Goal: Obtain resource: Obtain resource

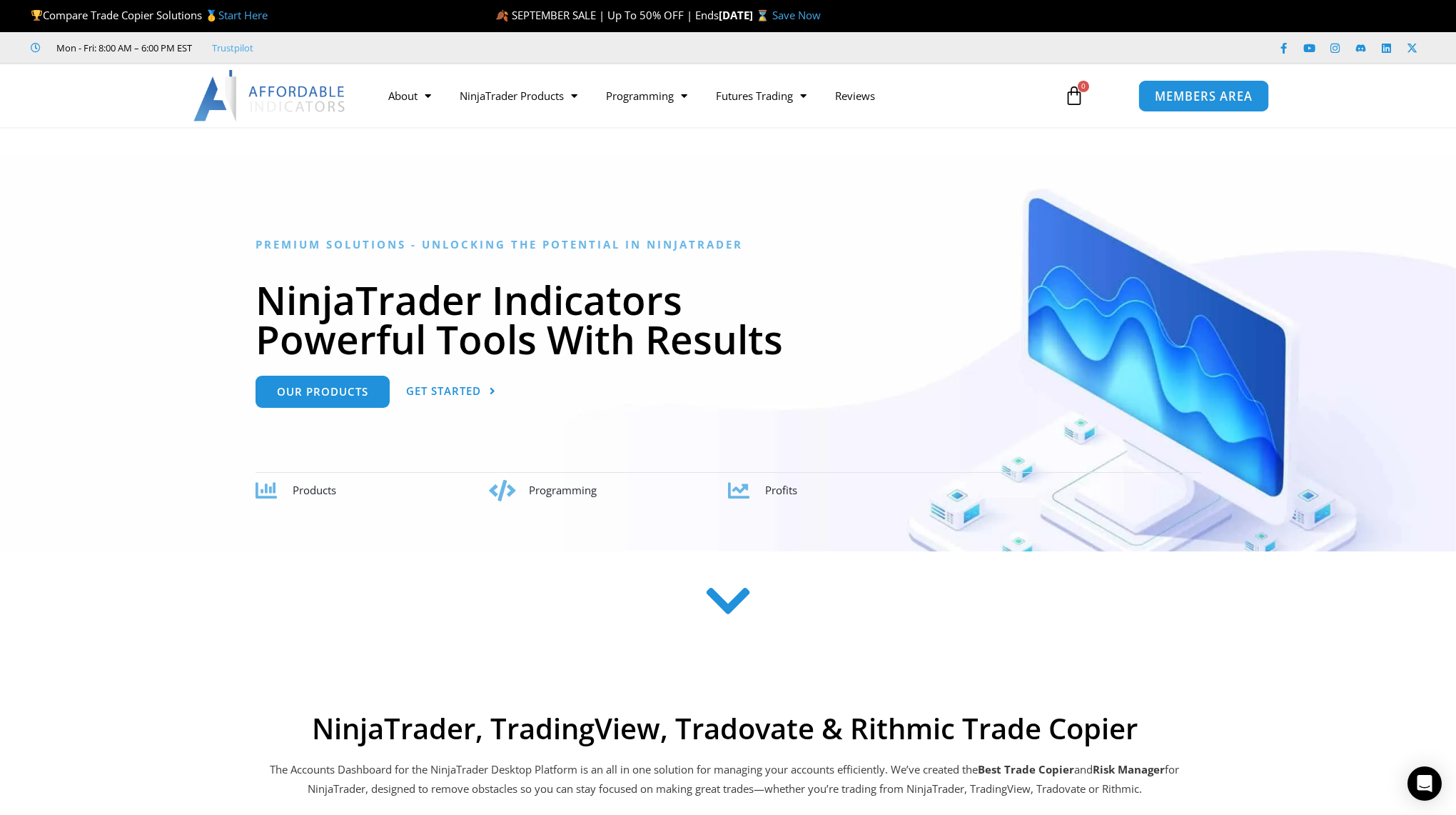
click at [1225, 91] on span "MEMBERS AREA" at bounding box center [1202, 96] width 98 height 12
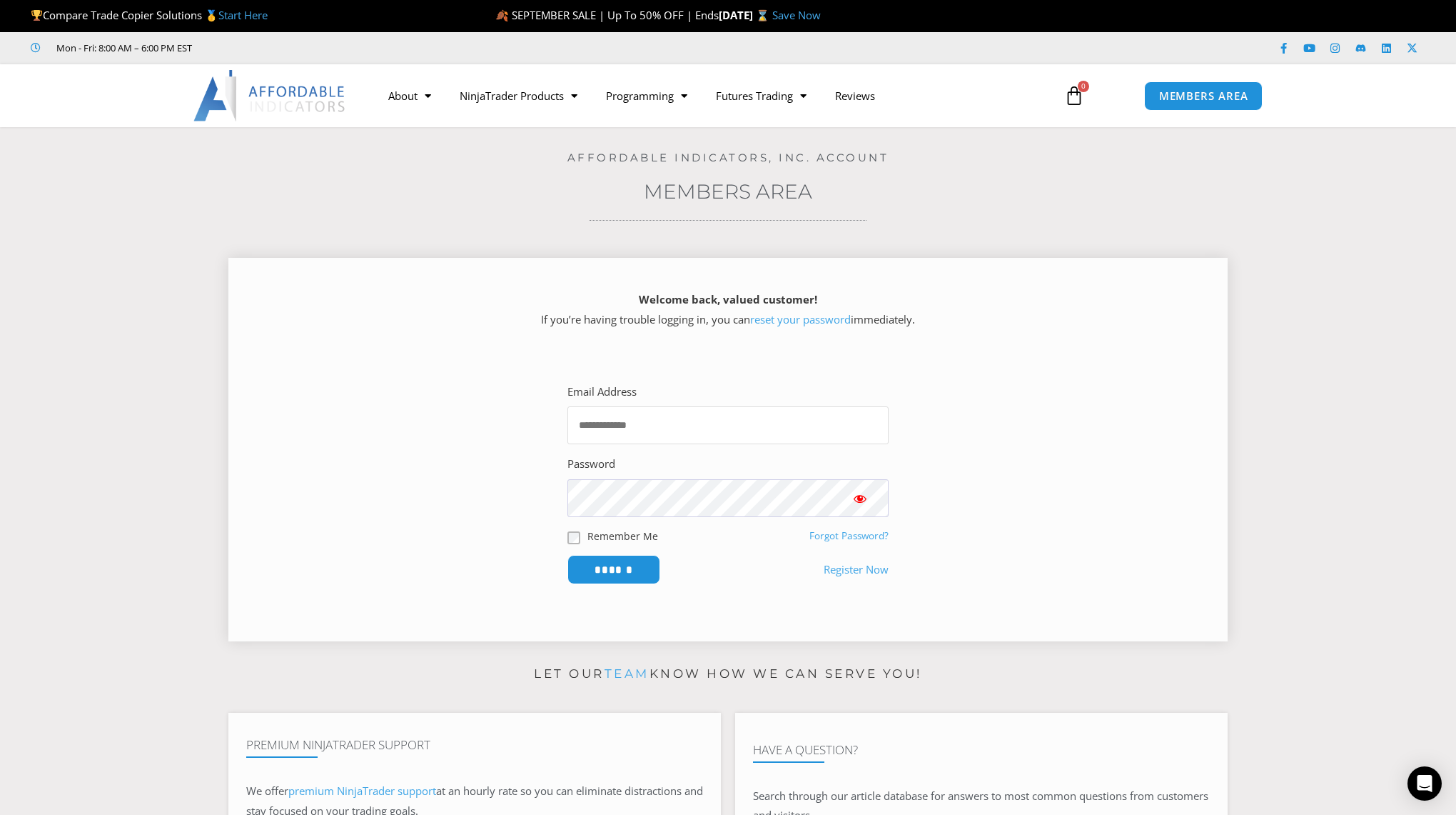
click at [785, 418] on input "Email Address" at bounding box center [727, 425] width 321 height 38
type input "**********"
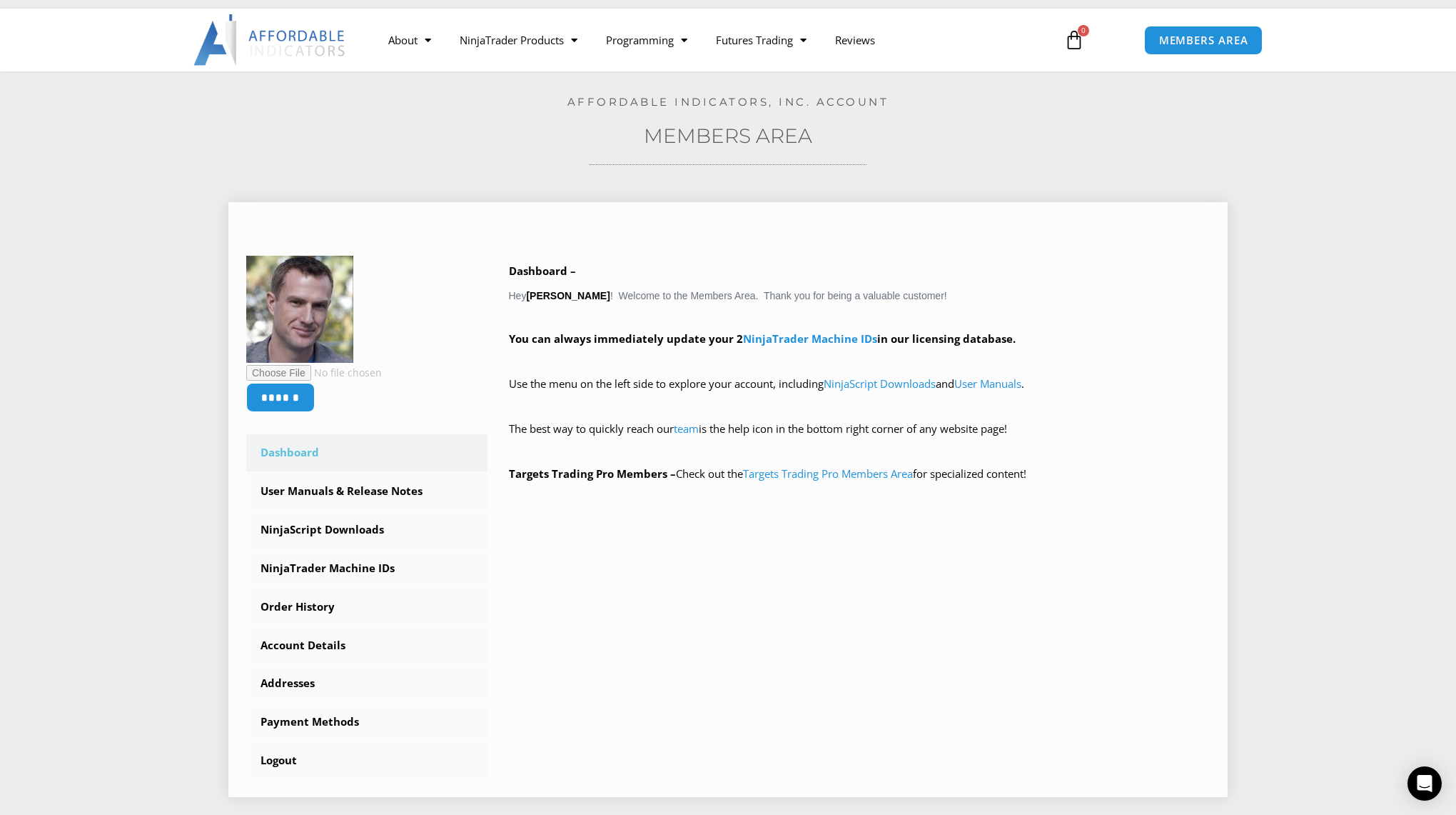
scroll to position [64, 0]
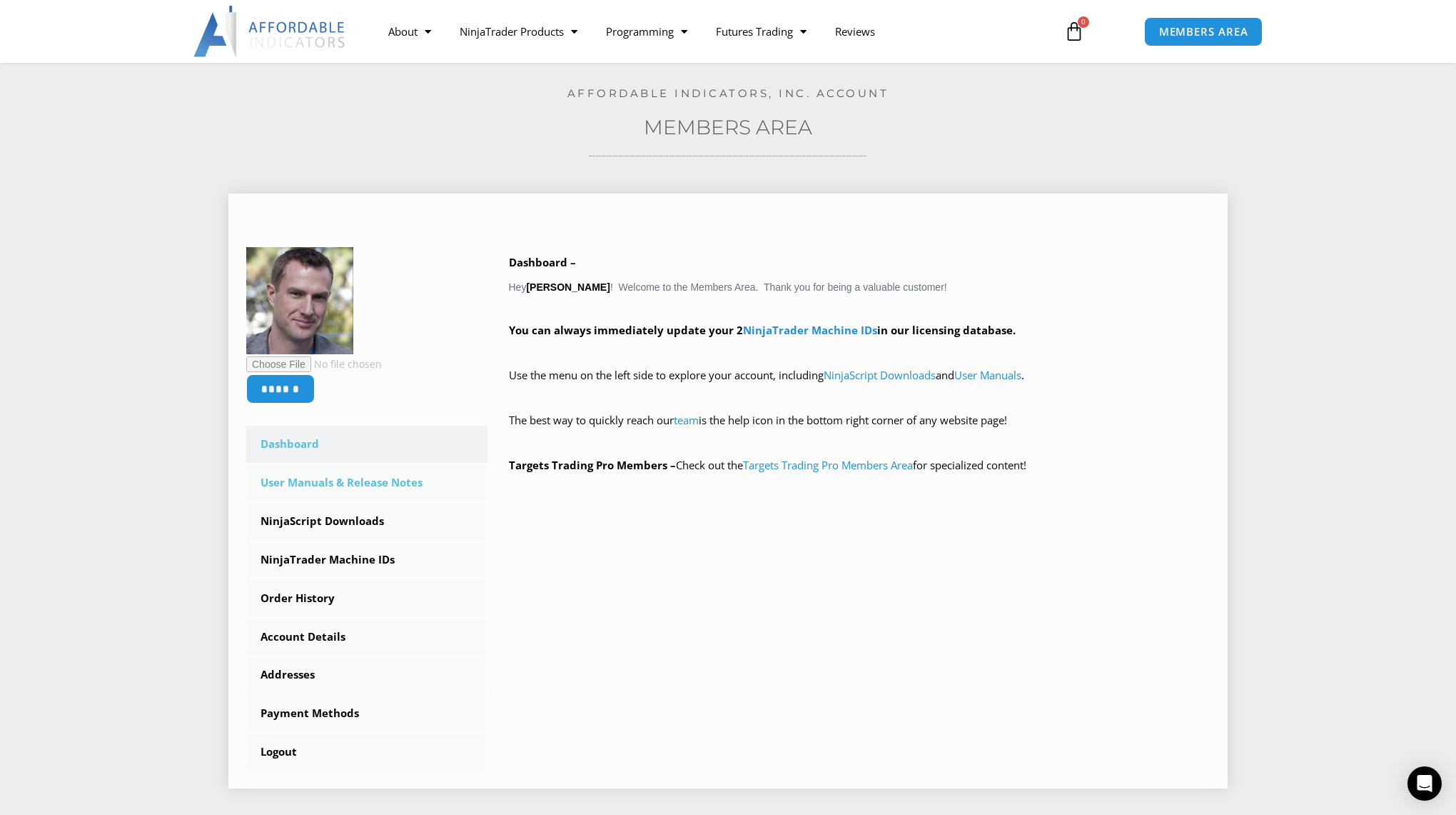
click at [417, 487] on link "User Manuals & Release Notes" at bounding box center [367, 482] width 242 height 37
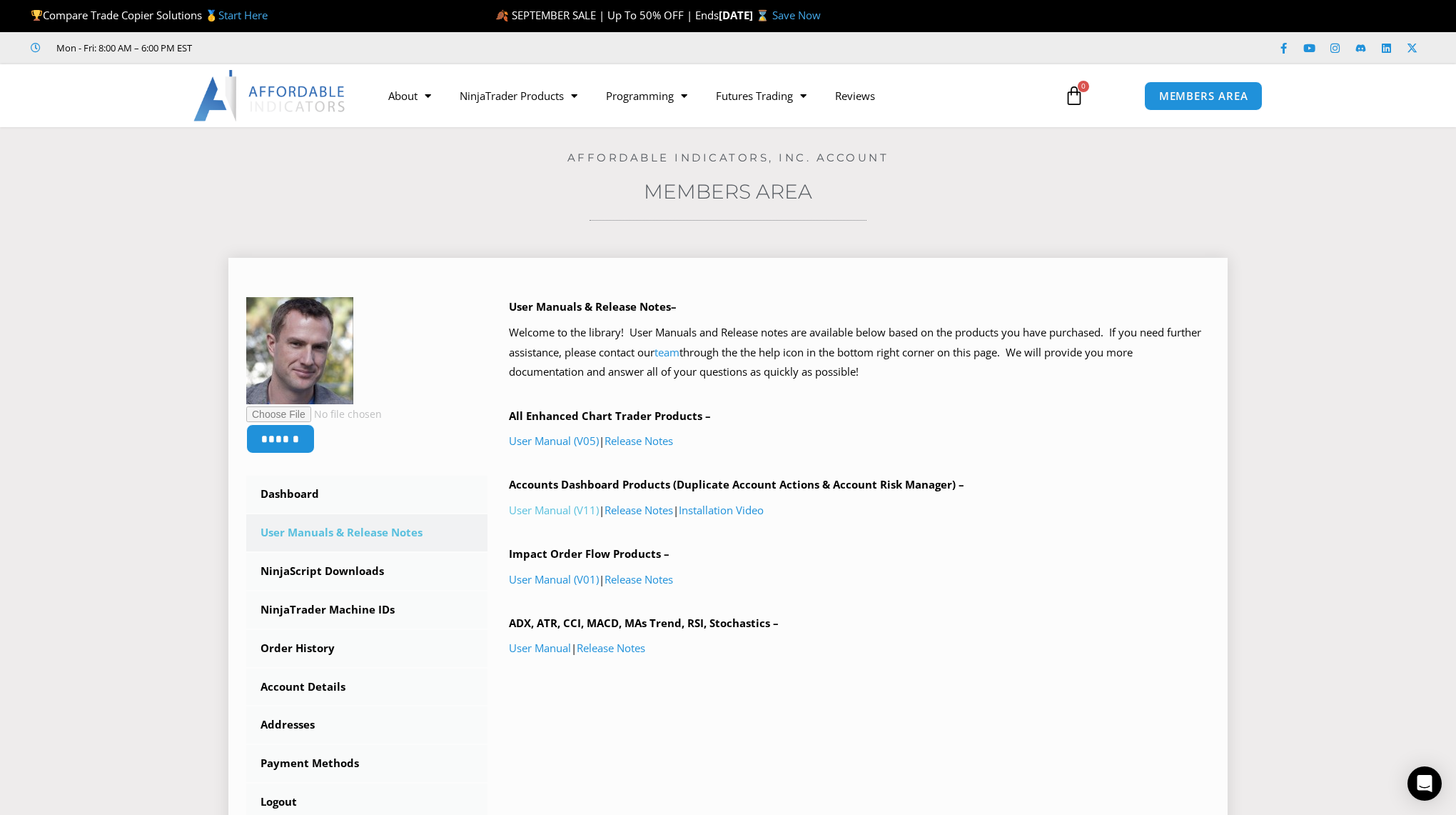
click at [559, 511] on link "User Manual (V11)" at bounding box center [553, 510] width 90 height 15
